Goal: Task Accomplishment & Management: Manage account settings

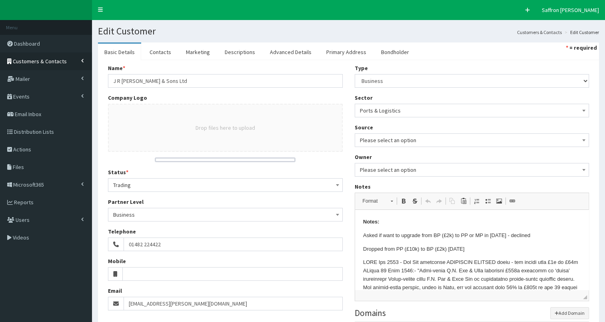
click at [36, 63] on span "Customers & Contacts" at bounding box center [40, 61] width 54 height 7
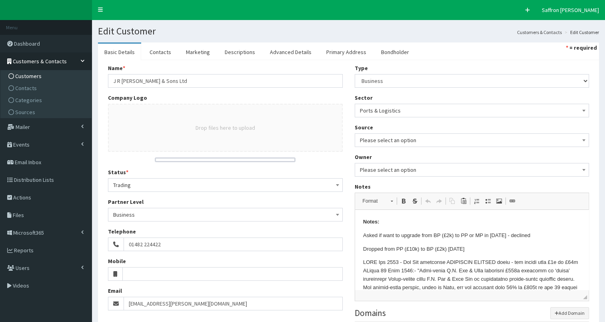
click at [36, 74] on span "Customers" at bounding box center [28, 75] width 26 height 7
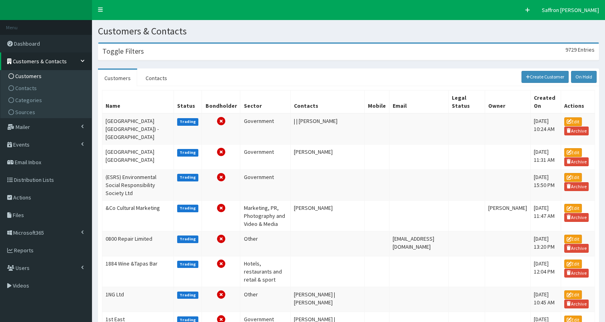
click at [163, 52] on div "Toggle Filters 9729 Entries" at bounding box center [348, 52] width 500 height 16
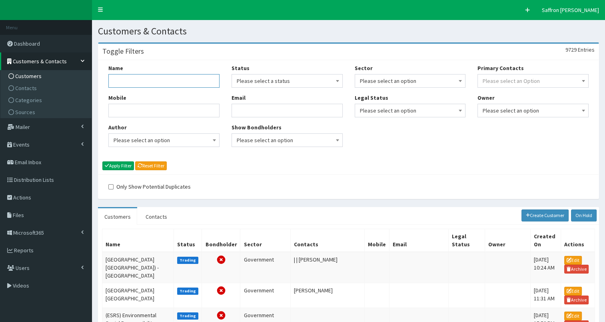
click at [160, 78] on input "Name" at bounding box center [163, 81] width 111 height 14
type input "think"
click at [102, 161] on button "Apply Filter" at bounding box center [118, 165] width 32 height 9
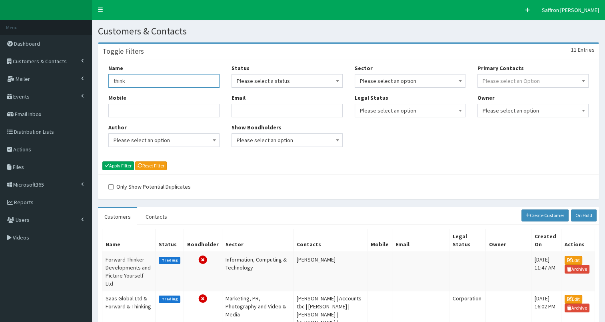
click at [151, 78] on input "think" at bounding box center [163, 81] width 111 height 14
type input "think cloud"
click at [102, 161] on button "Apply Filter" at bounding box center [118, 165] width 32 height 9
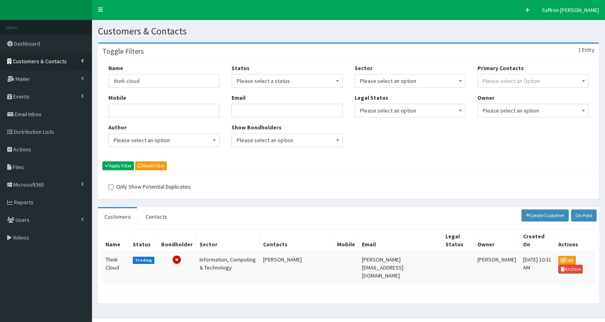
click at [63, 58] on span "Customers & Contacts" at bounding box center [40, 61] width 54 height 7
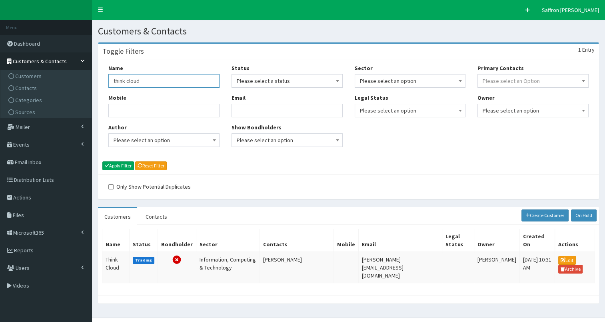
drag, startPoint x: 144, startPoint y: 82, endPoint x: 102, endPoint y: 77, distance: 42.3
click at [102, 77] on div "Name think cloud Mobile Author Please select an option Developer Paige McGowan …" at bounding box center [163, 108] width 123 height 89
type input "drax"
click at [102, 161] on button "Apply Filter" at bounding box center [118, 165] width 32 height 9
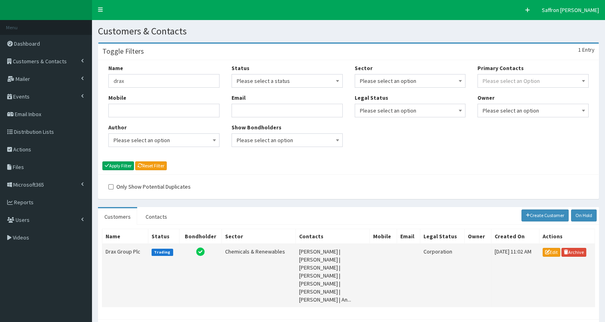
click at [126, 248] on td "Drax Group Plc" at bounding box center [125, 275] width 46 height 63
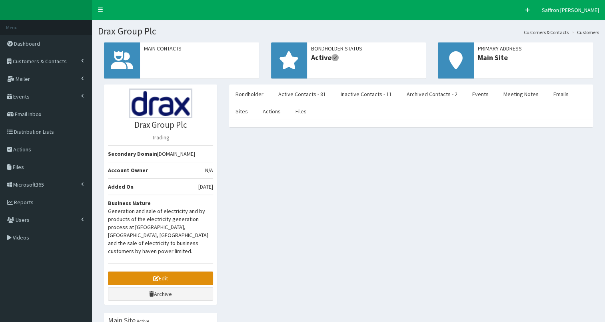
click at [184, 271] on link "Edit" at bounding box center [160, 278] width 105 height 14
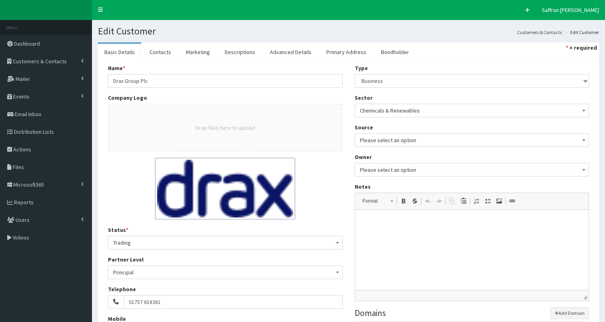
select select "50"
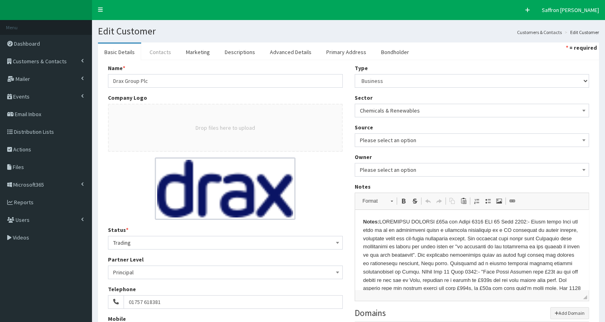
click at [166, 52] on link "Contacts" at bounding box center [160, 52] width 34 height 17
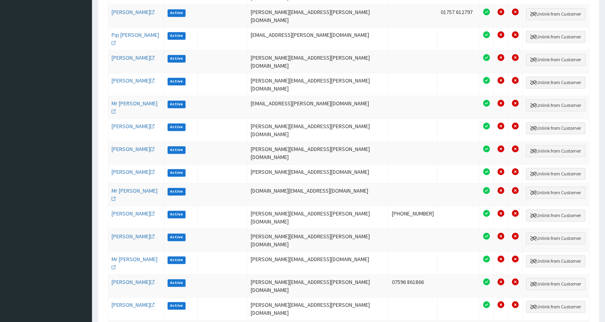
scroll to position [546, 0]
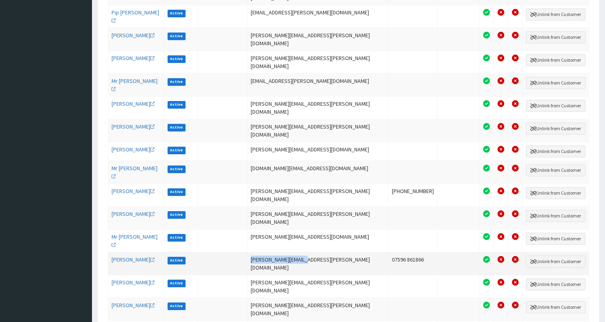
drag, startPoint x: 322, startPoint y: 150, endPoint x: 273, endPoint y: 149, distance: 48.8
click at [273, 252] on td "[PERSON_NAME][EMAIL_ADDRESS][PERSON_NAME][DOMAIN_NAME]" at bounding box center [318, 263] width 141 height 23
drag, startPoint x: 273, startPoint y: 149, endPoint x: 277, endPoint y: 149, distance: 4.4
copy td "[PERSON_NAME][EMAIL_ADDRESS][PERSON_NAME][DOMAIN_NAME]"
click at [131, 256] on link "Mr Iain Harris" at bounding box center [133, 259] width 43 height 7
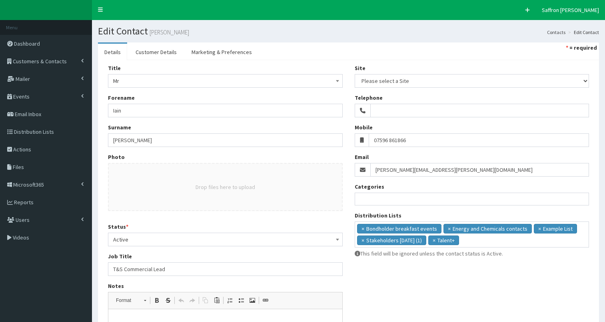
select select
